Goal: Find specific page/section: Find specific page/section

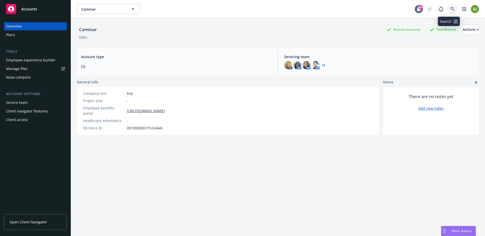
click at [448, 6] on link at bounding box center [453, 9] width 10 height 10
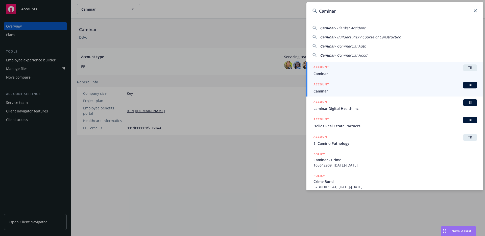
type input "Caminar"
click at [328, 92] on span "Caminar" at bounding box center [395, 90] width 164 height 5
